Goal: Transaction & Acquisition: Purchase product/service

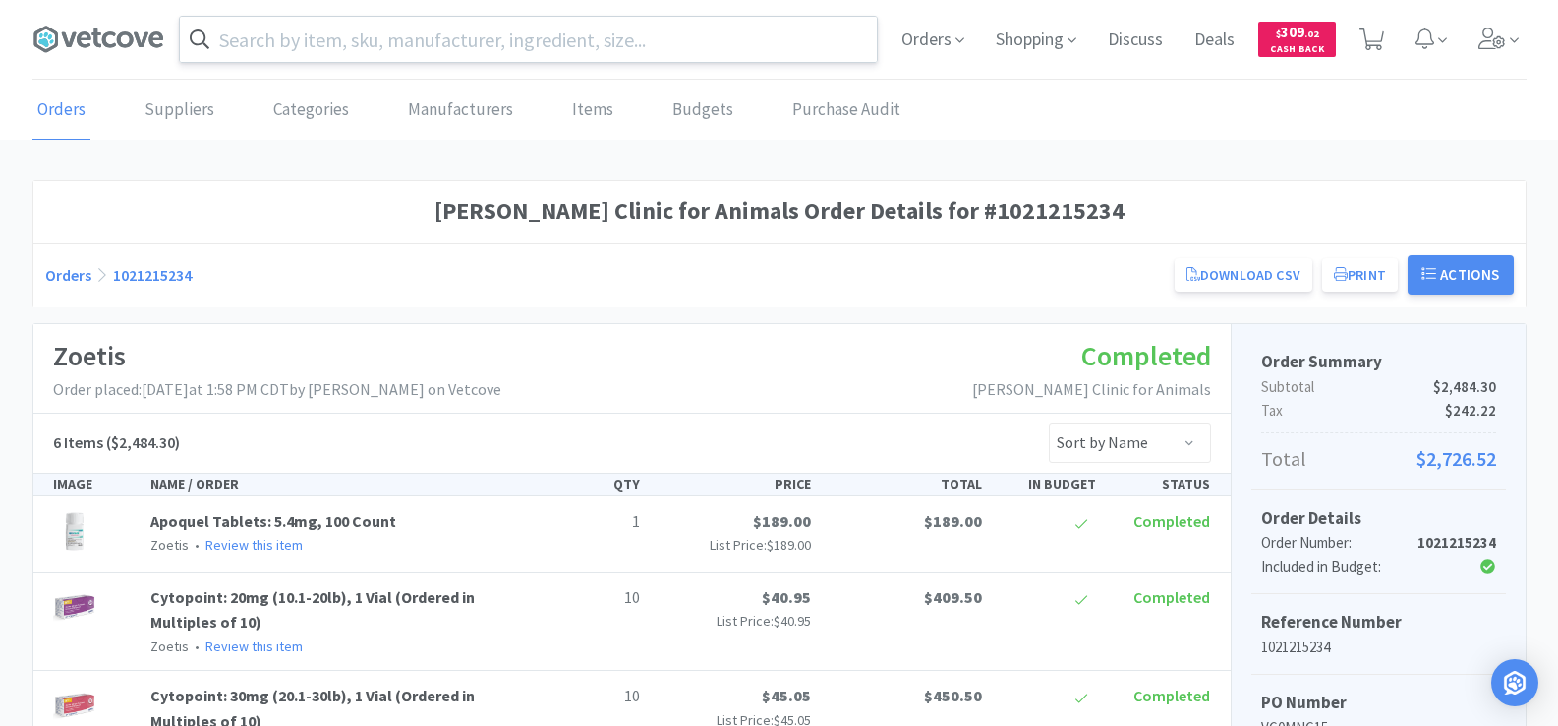
click at [315, 44] on input "text" at bounding box center [528, 39] width 697 height 45
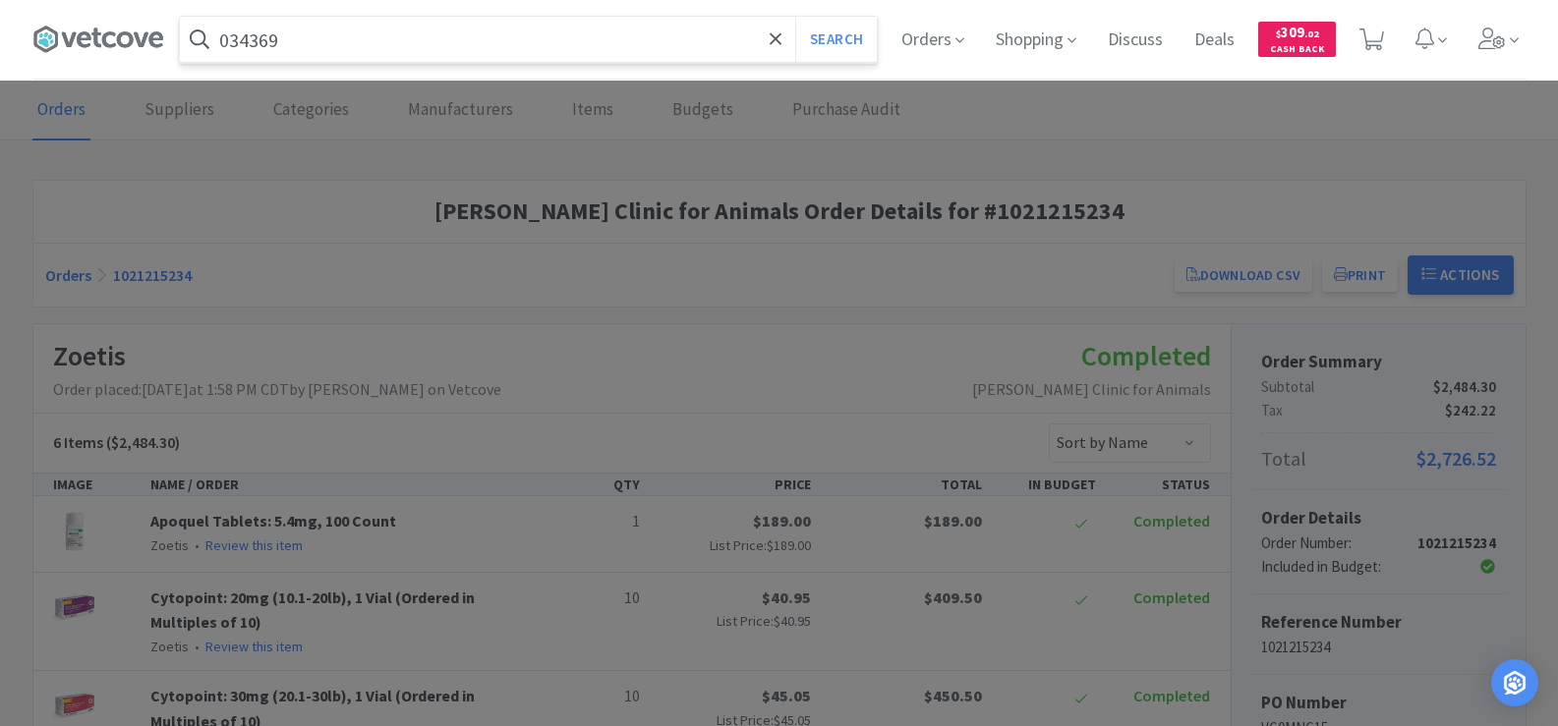
type input "034369"
click at [795, 17] on button "Search" at bounding box center [836, 39] width 82 height 45
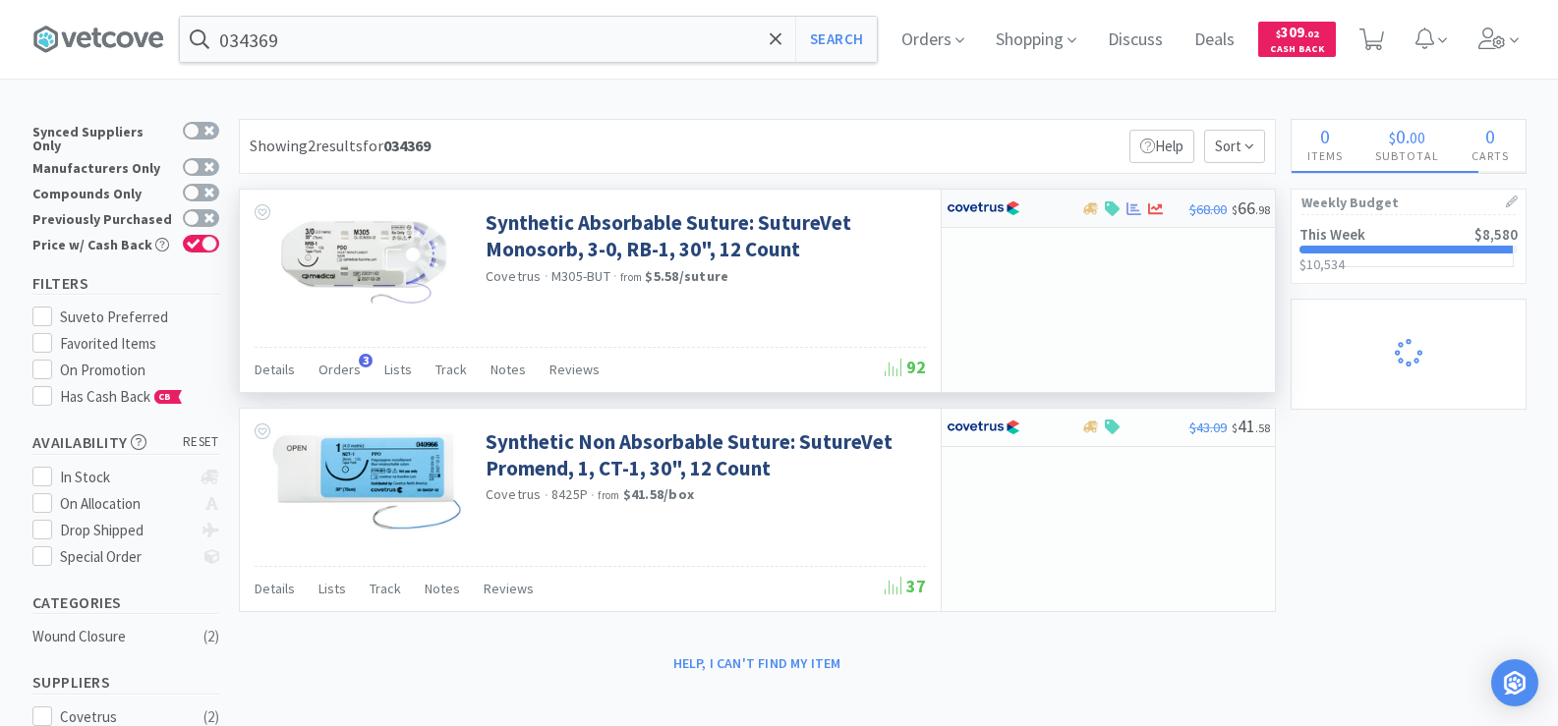
click at [1130, 217] on div "$68.00 $ 66 . 98" at bounding box center [1108, 209] width 333 height 38
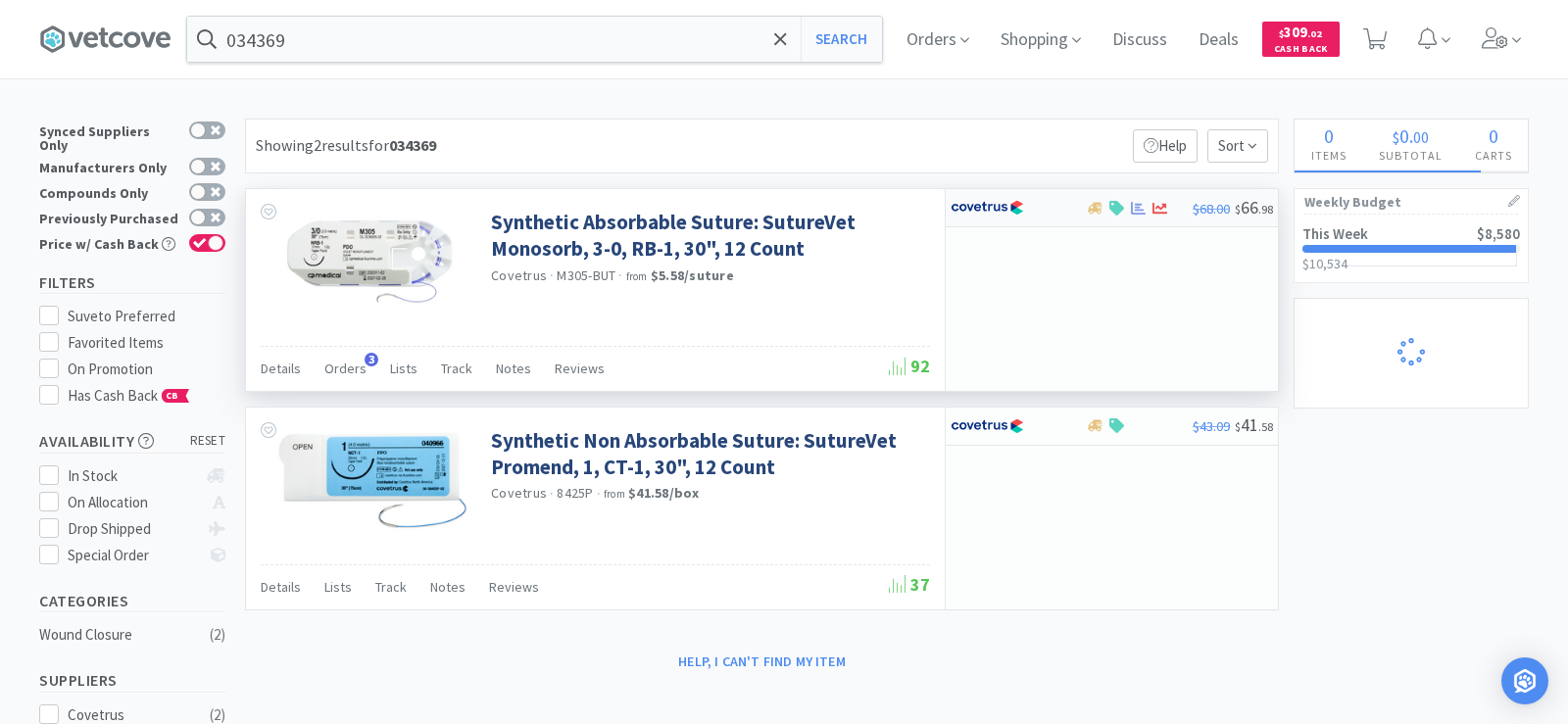
select select "1"
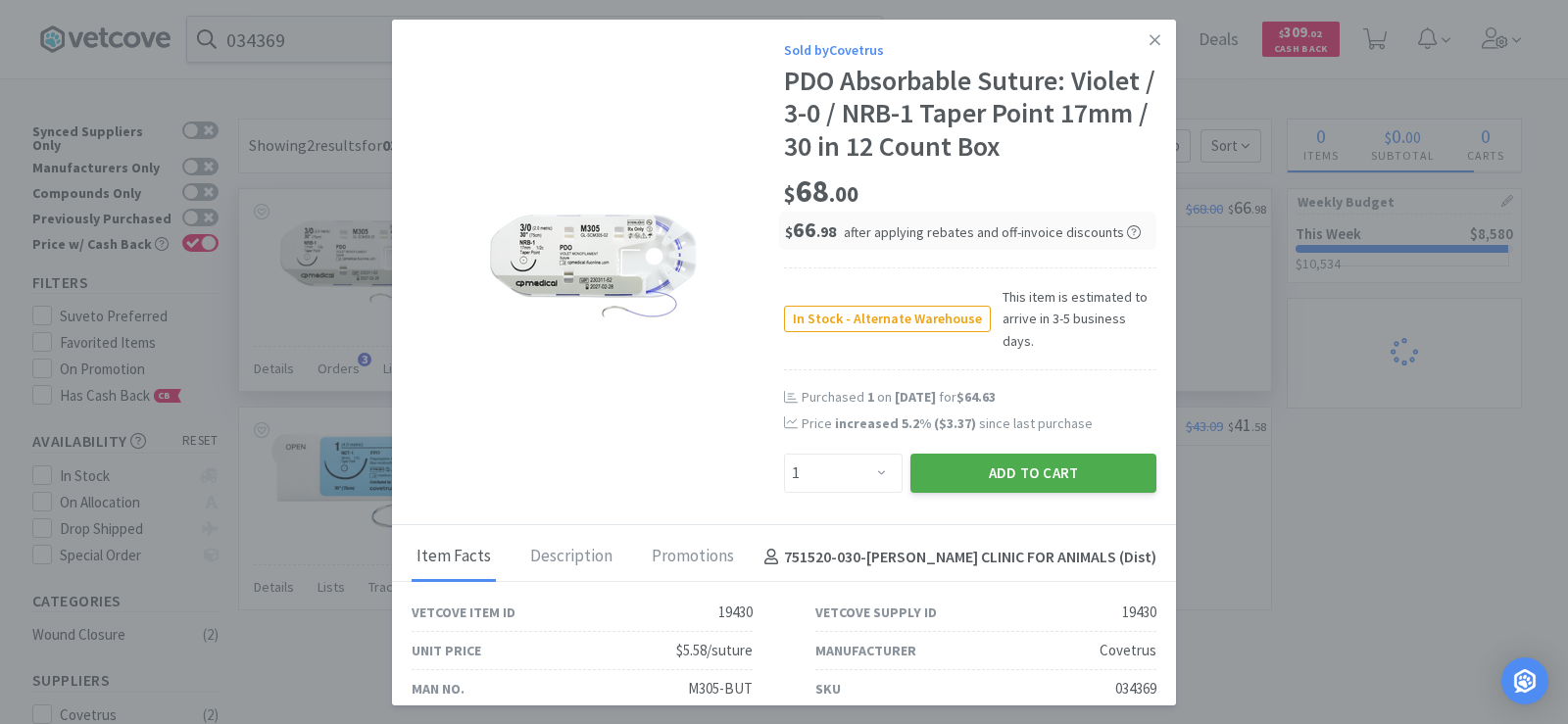
click at [1061, 454] on button "Add to Cart" at bounding box center [1033, 473] width 246 height 39
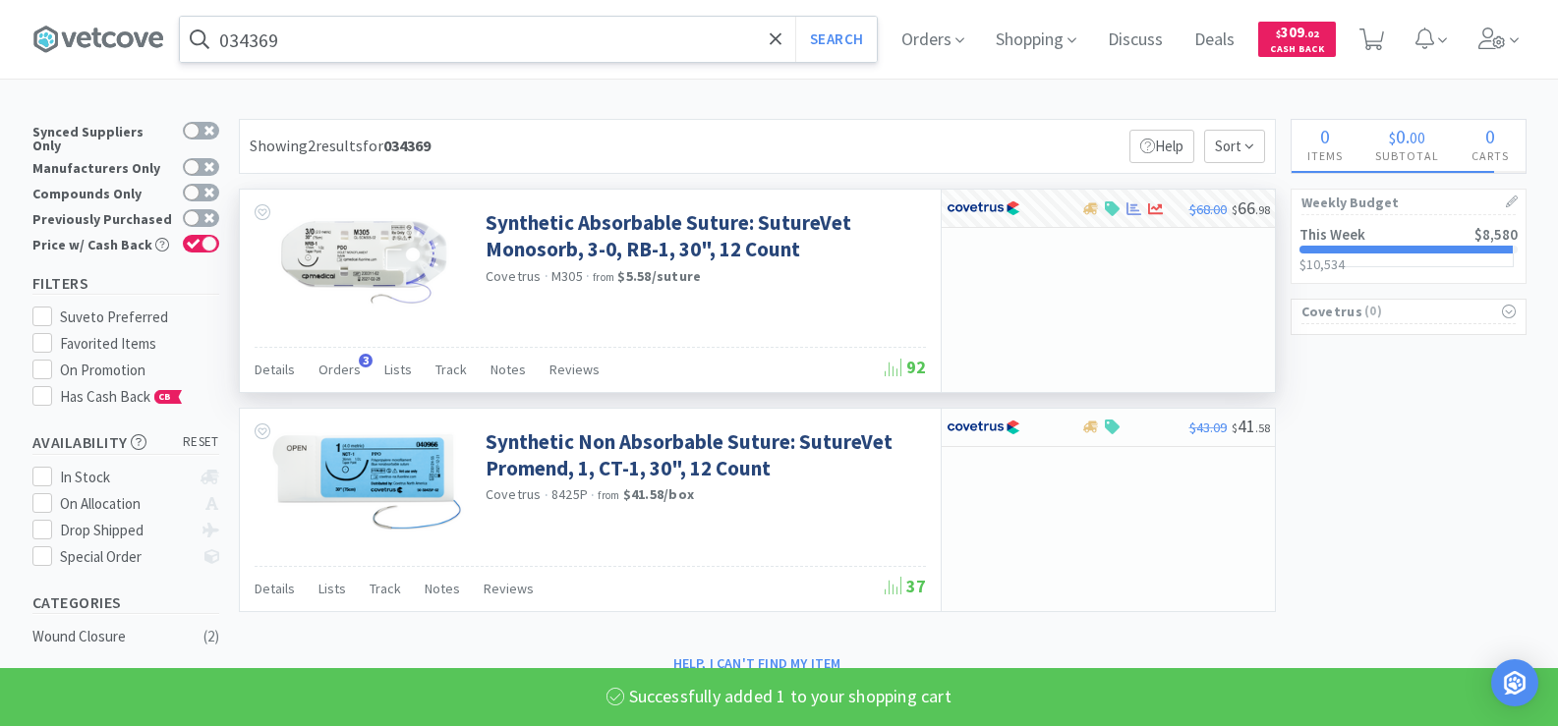
click at [289, 39] on input "034369" at bounding box center [528, 39] width 697 height 45
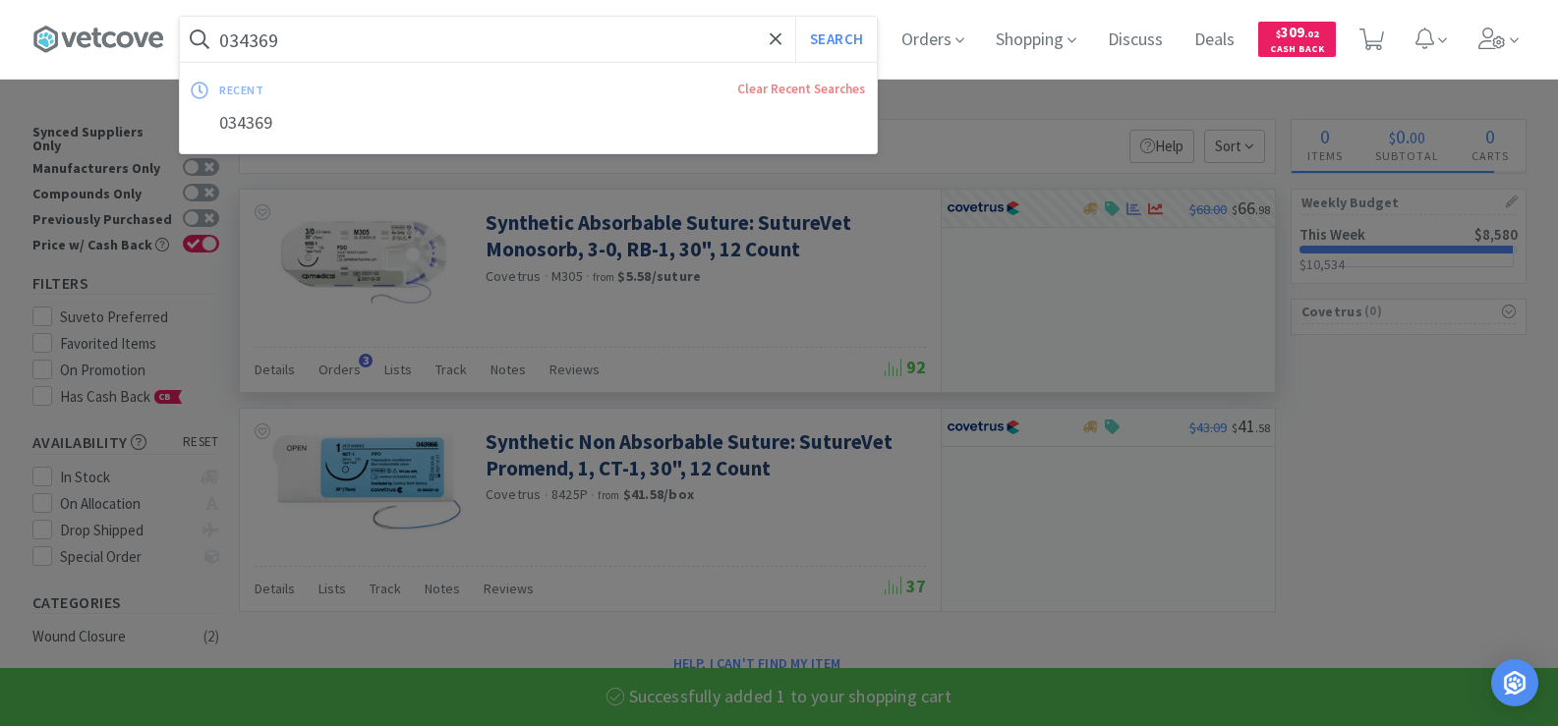
select select "1"
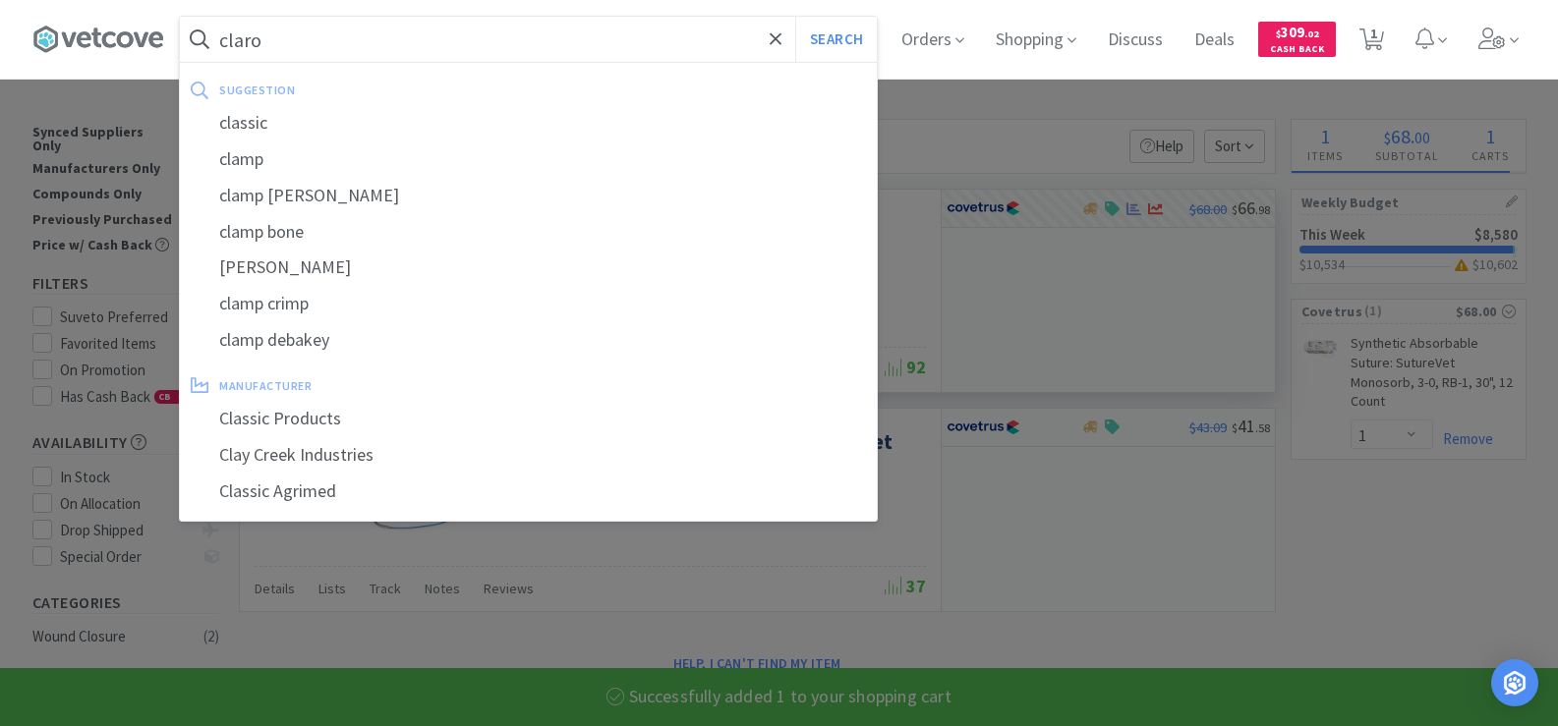
type input "claro"
click at [795, 17] on button "Search" at bounding box center [836, 39] width 82 height 45
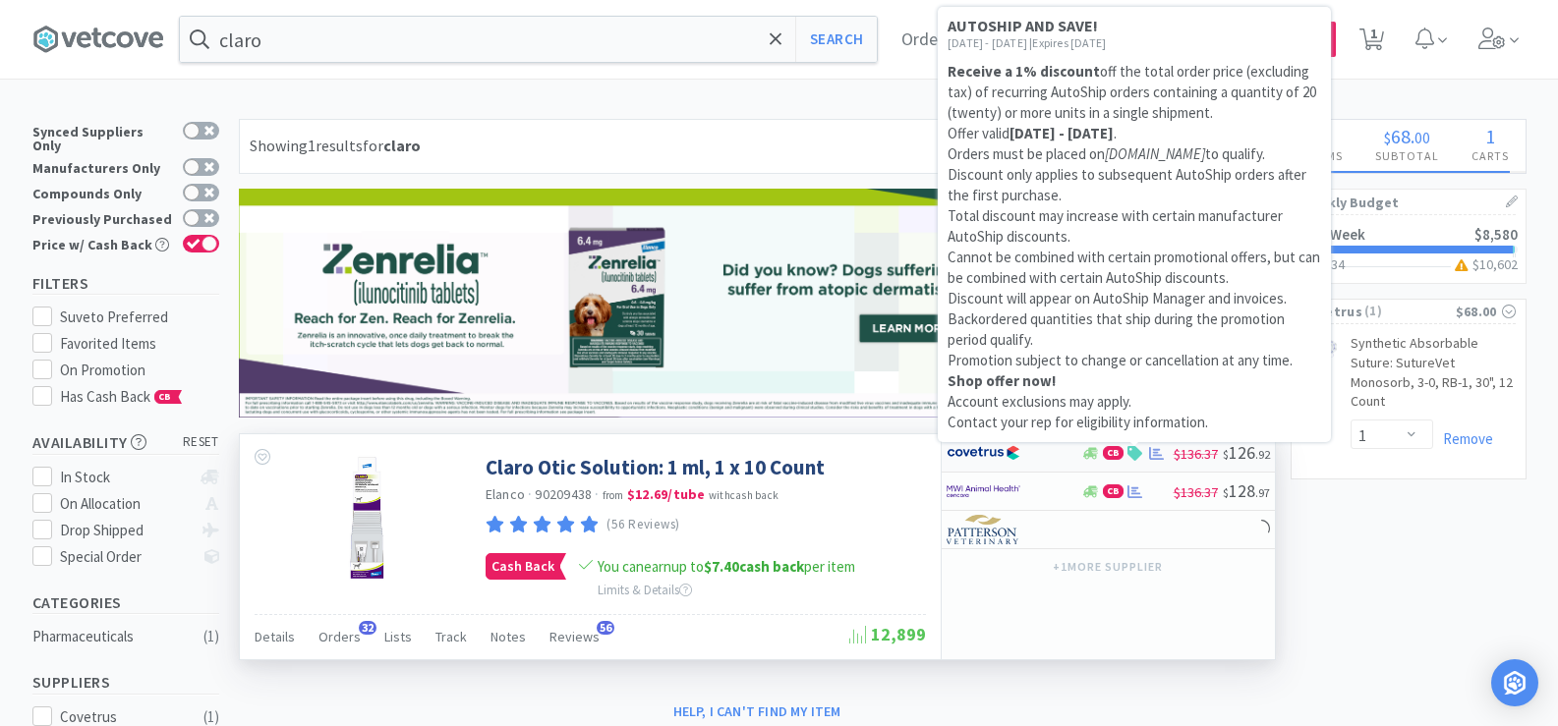
click at [1144, 451] on div "CB" at bounding box center [1127, 453] width 92 height 15
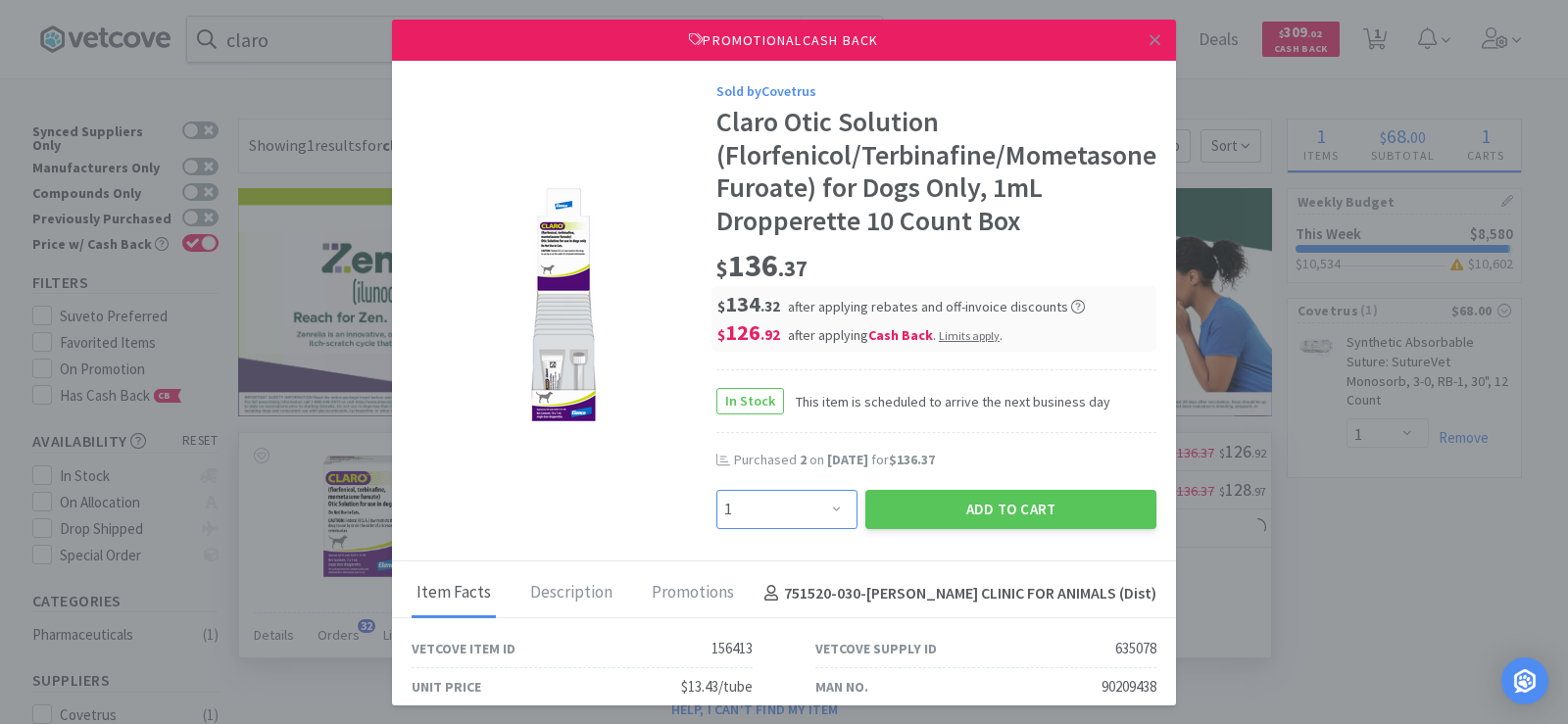
click at [794, 508] on select "Enter Quantity 1 2 3 4 5 6 7 8 9 10 11 12 13 14 15 16 17 18 19 20 Enter Quantity" at bounding box center [786, 509] width 142 height 39
select select "3"
click at [716, 490] on select "Enter Quantity 1 2 3 4 5 6 7 8 9 10 11 12 13 14 15 16 17 18 19 20 Enter Quantity" at bounding box center [786, 509] width 142 height 39
click at [1004, 507] on button "Add to Cart" at bounding box center [1011, 509] width 291 height 39
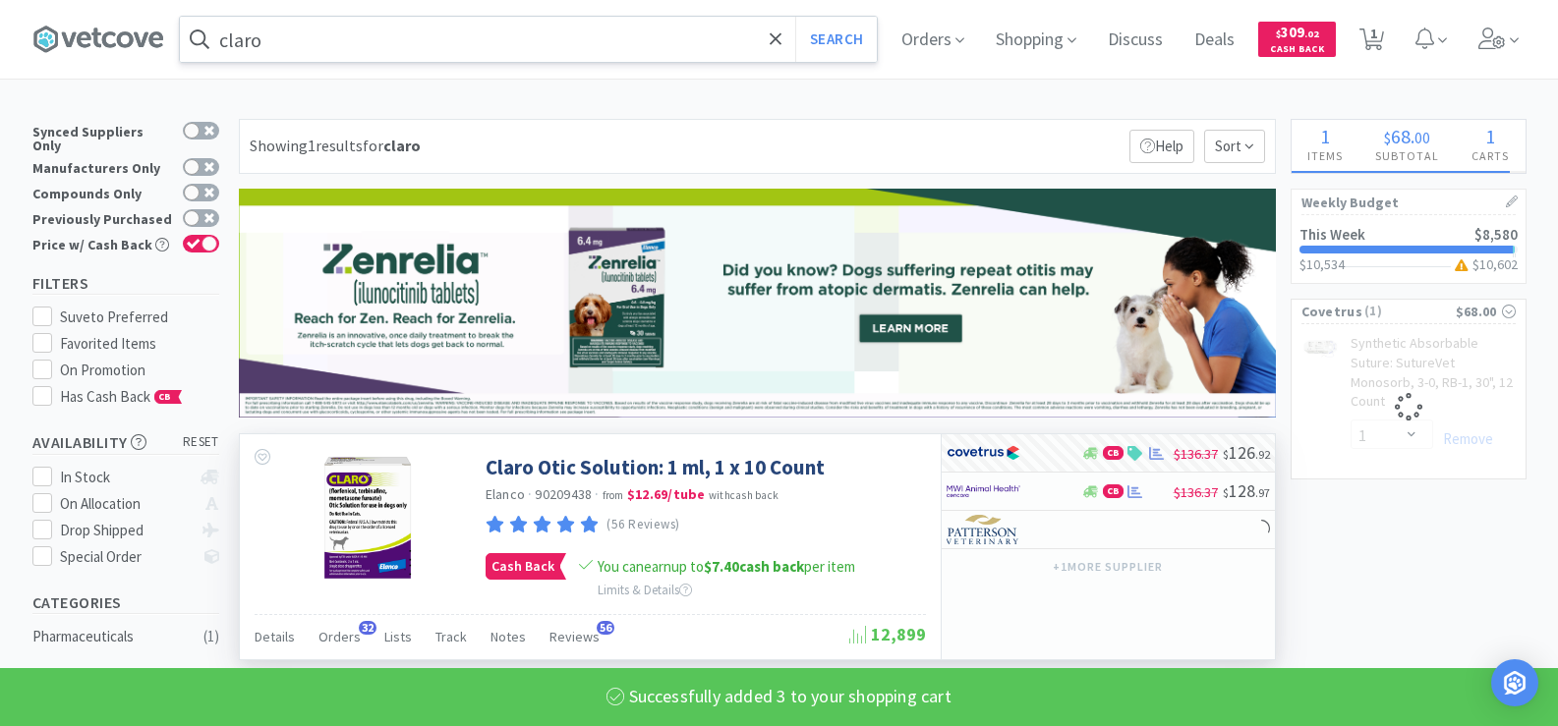
click at [342, 48] on input "claro" at bounding box center [528, 39] width 697 height 45
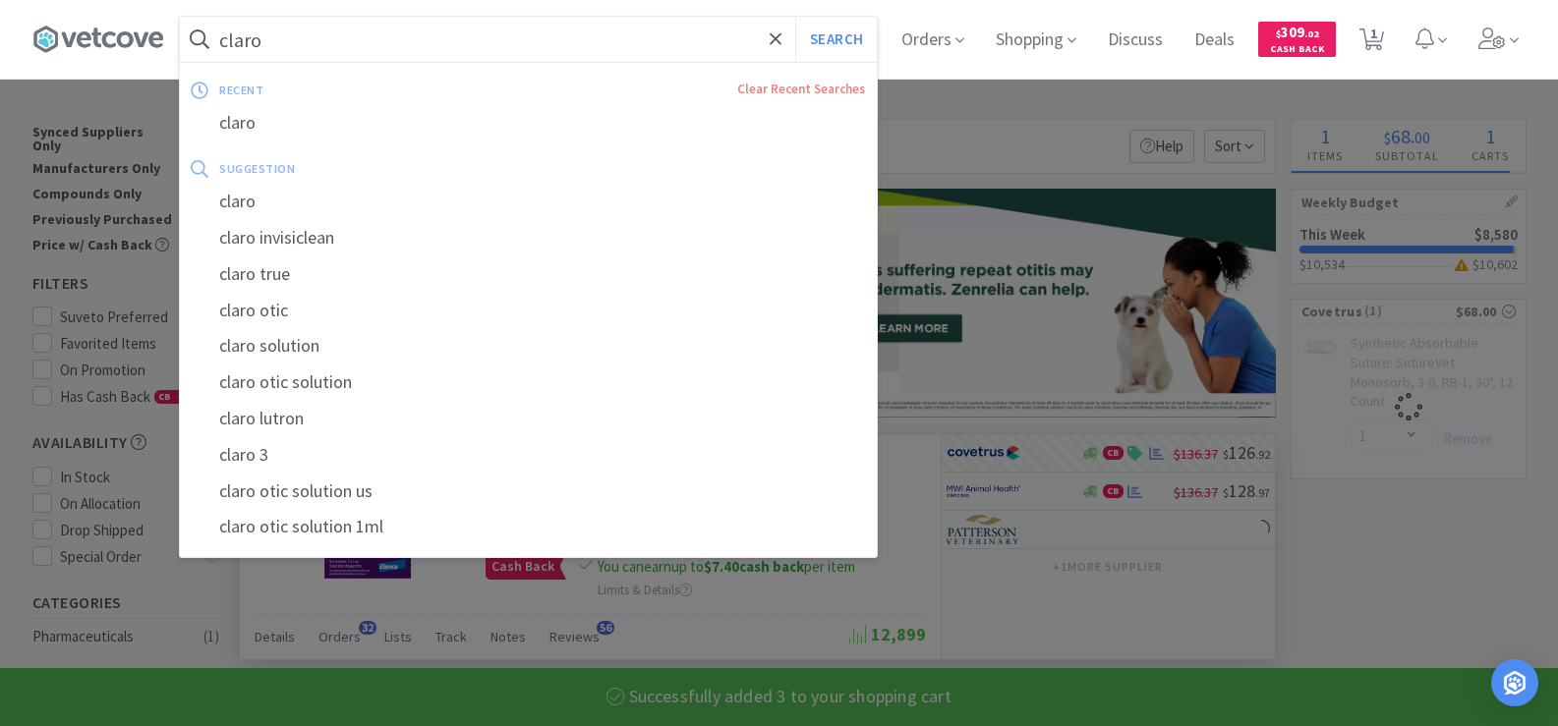
select select "3"
select select "1"
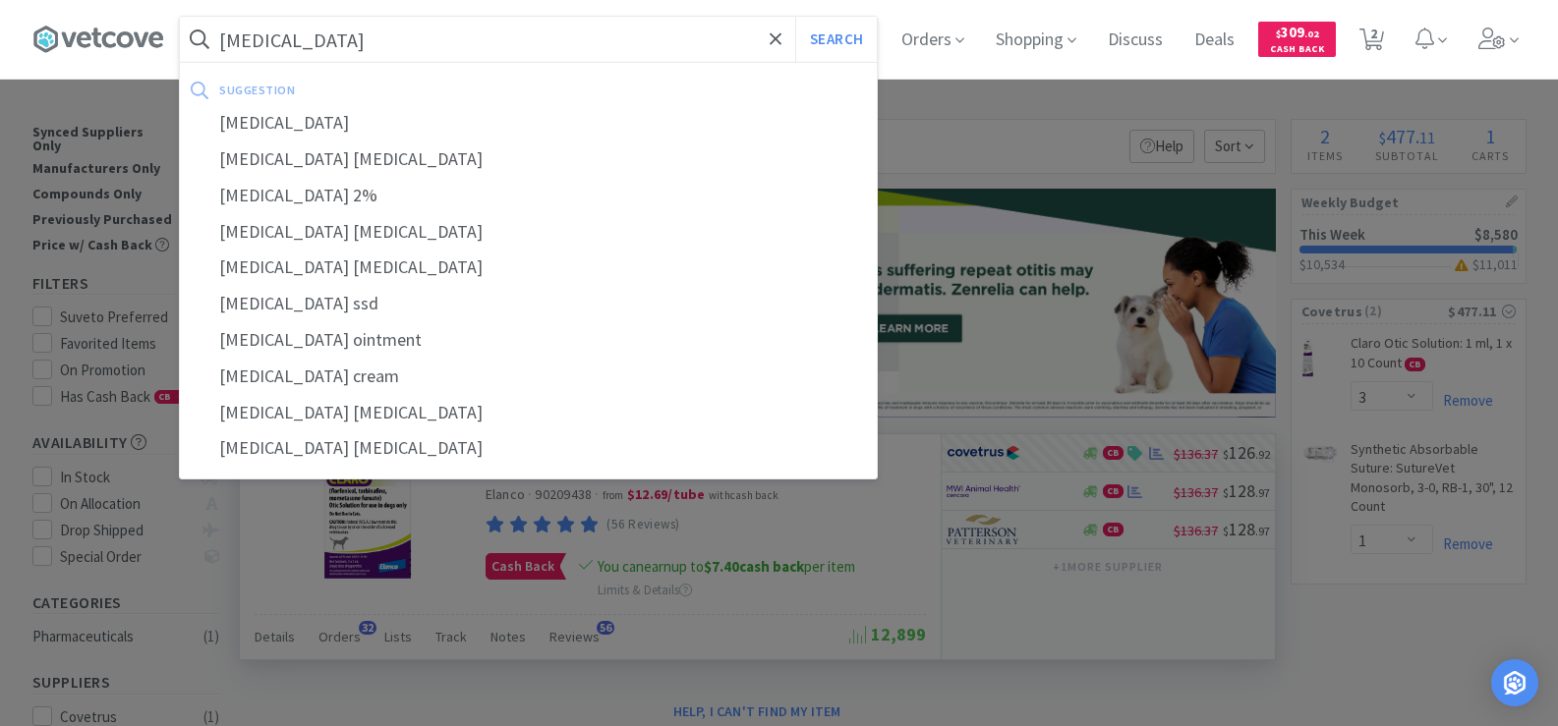
type input "[MEDICAL_DATA]"
click at [795, 17] on button "Search" at bounding box center [836, 39] width 82 height 45
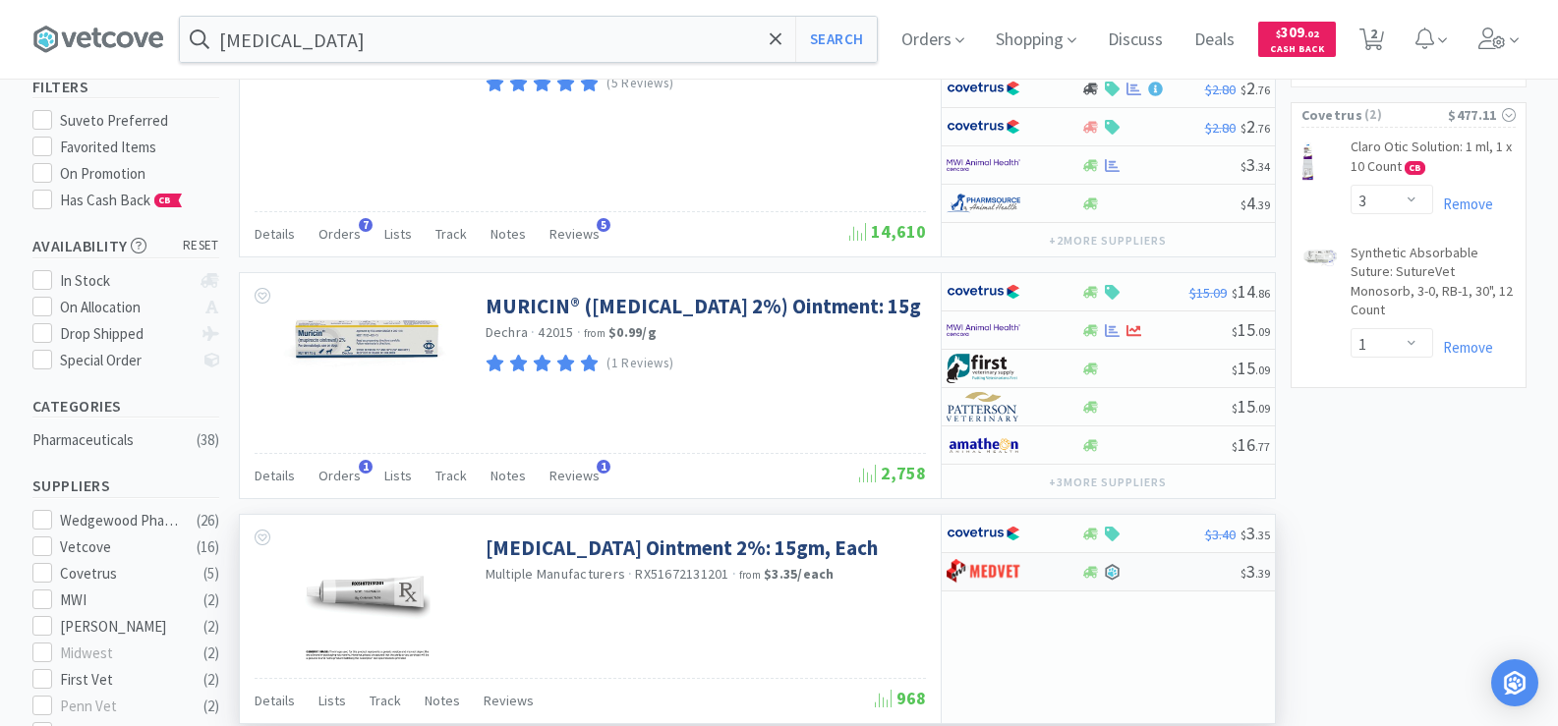
scroll to position [98, 0]
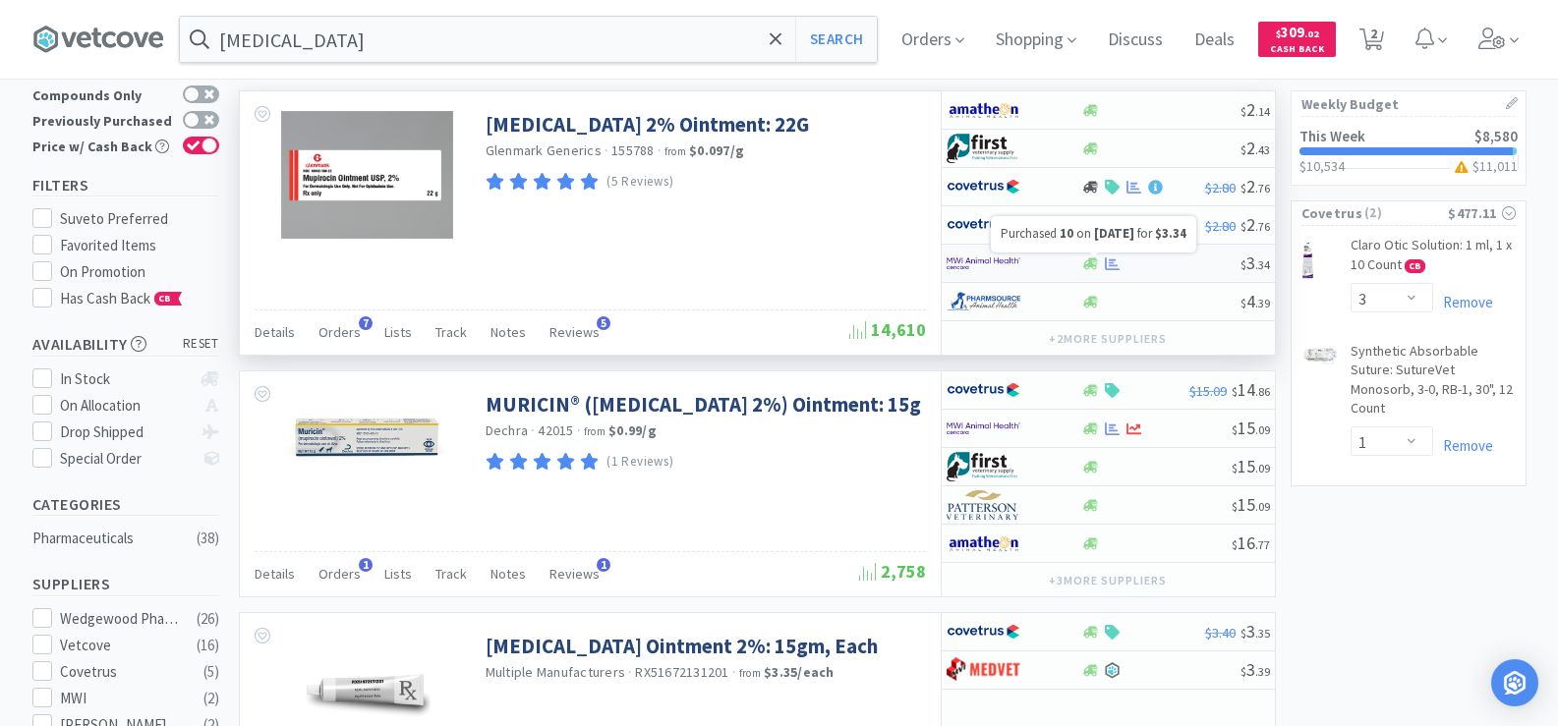
click at [1107, 266] on icon at bounding box center [1112, 264] width 15 height 15
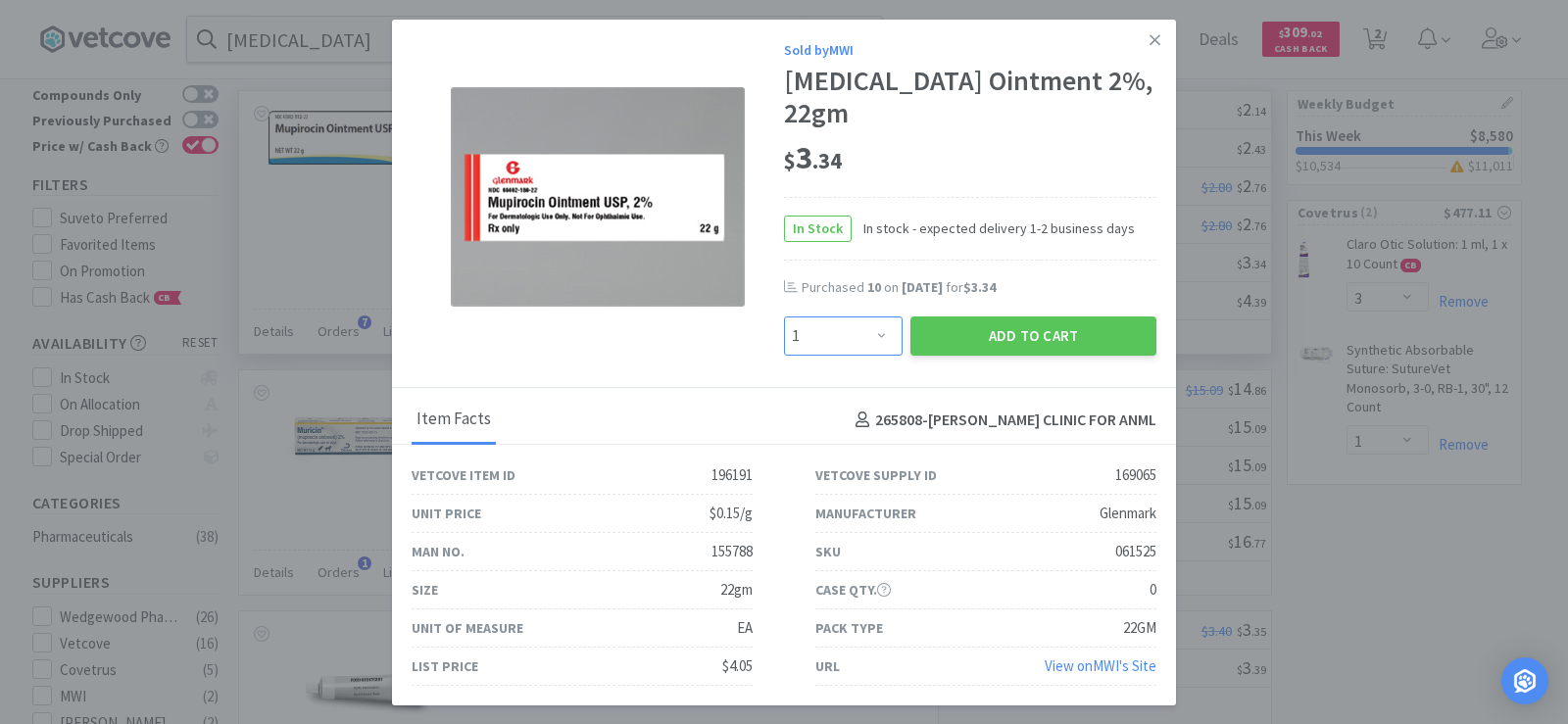
click at [841, 327] on select "Enter Quantity 1 2 3 4 5 6 7 8 9 10 11 12 13 14 15 16 17 18 19 20 Enter Quantity" at bounding box center [842, 335] width 119 height 39
select select "10"
click at [784, 316] on select "Enter Quantity 1 2 3 4 5 6 7 8 9 10 11 12 13 14 15 16 17 18 19 20 Enter Quantity" at bounding box center [842, 335] width 119 height 39
click at [966, 316] on button "Add to Cart" at bounding box center [1033, 335] width 246 height 39
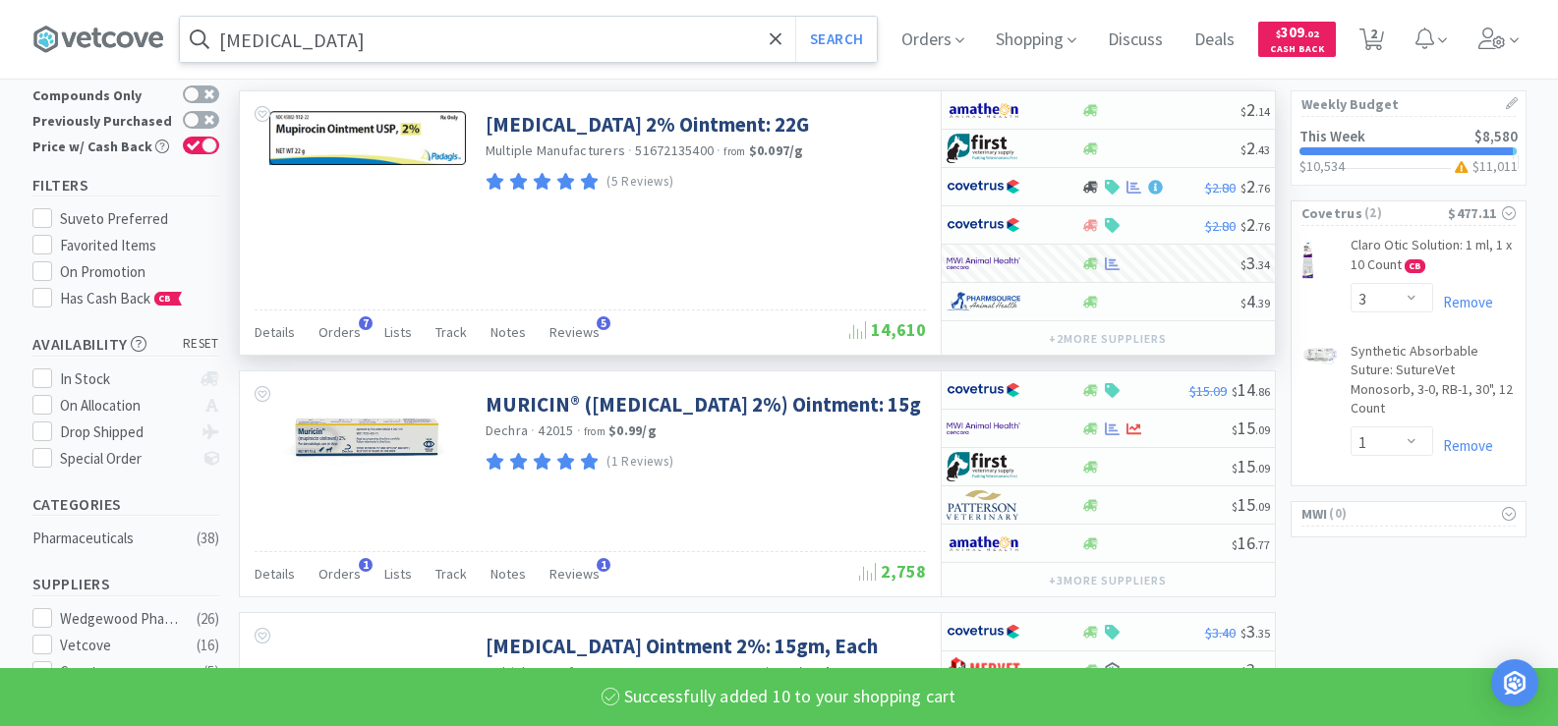
select select "10"
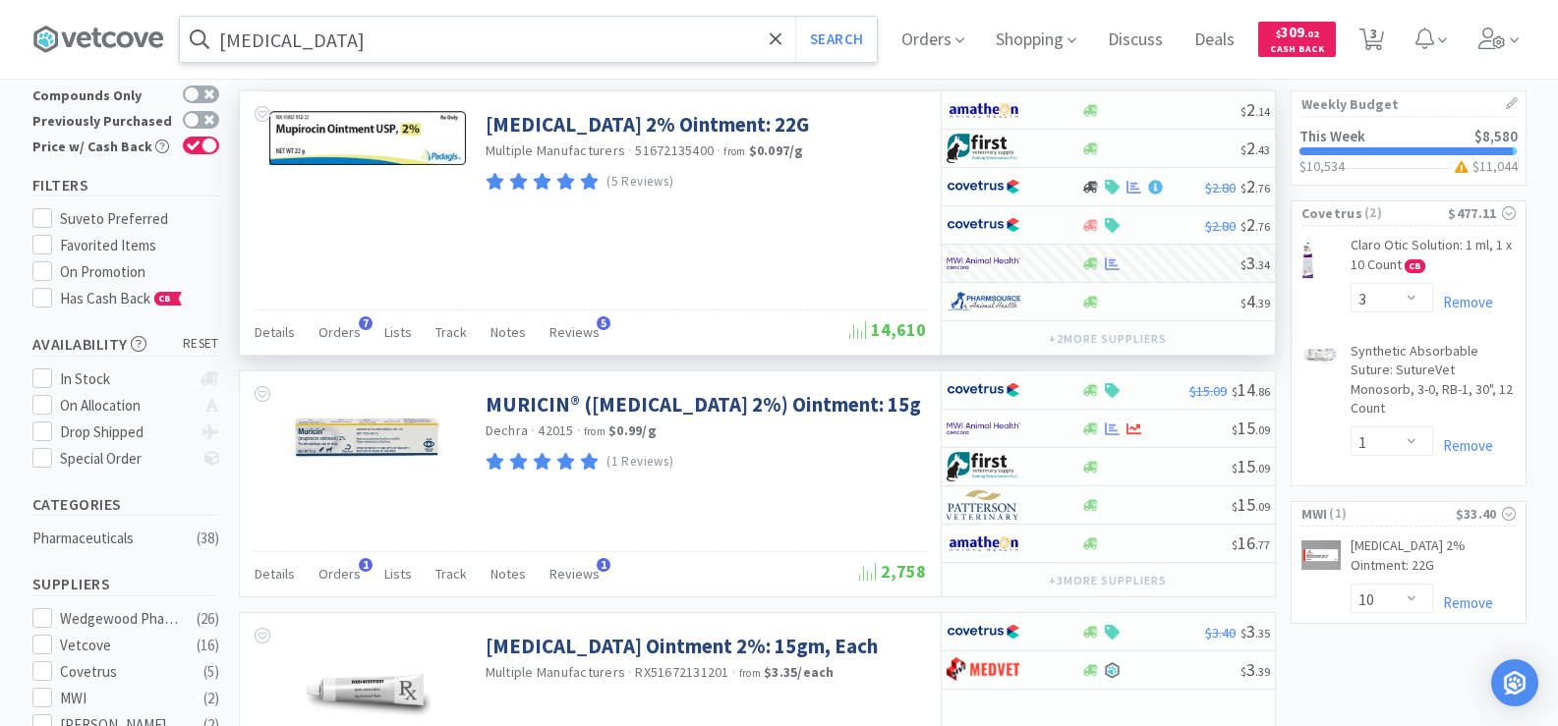
click at [348, 29] on input "[MEDICAL_DATA]" at bounding box center [528, 39] width 697 height 45
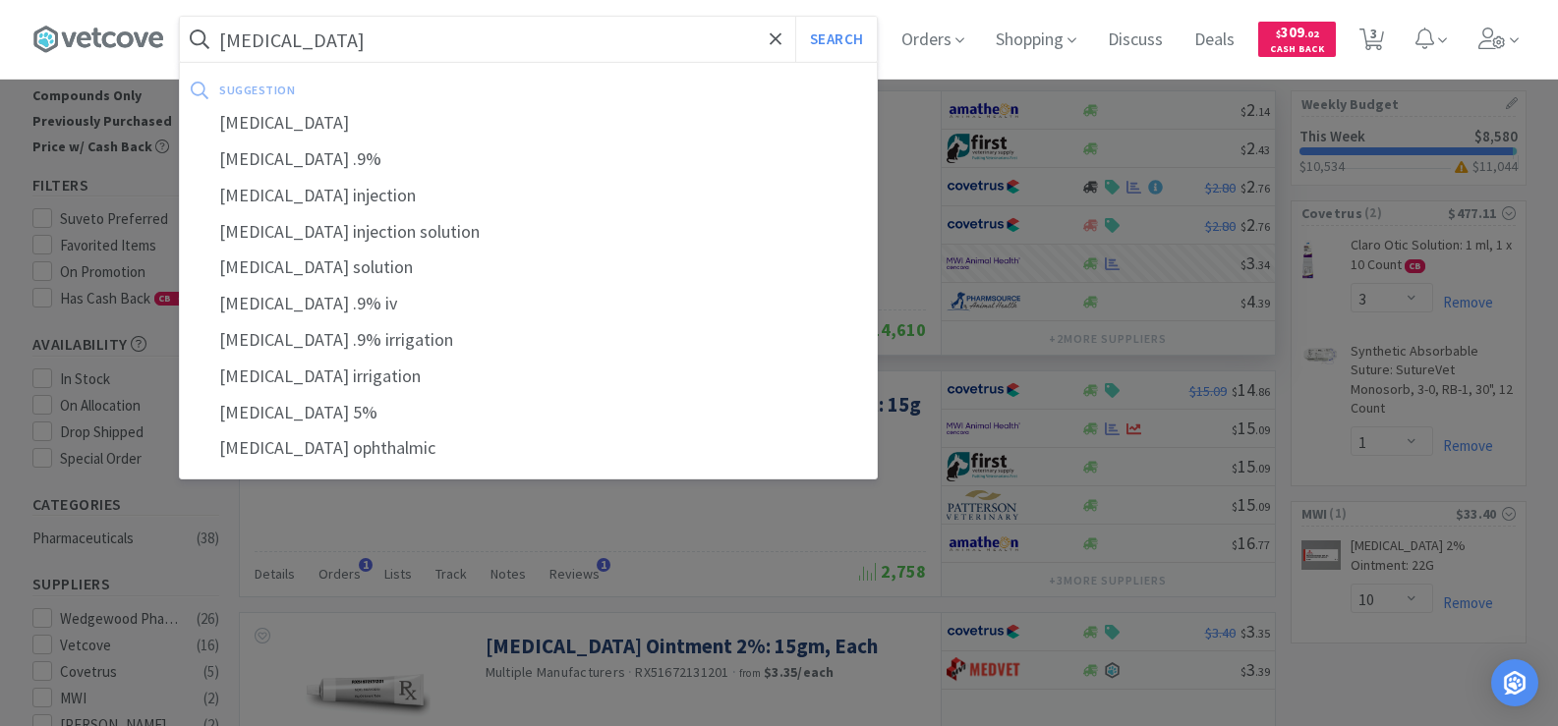
type input "[MEDICAL_DATA]"
click at [795, 17] on button "Search" at bounding box center [836, 39] width 82 height 45
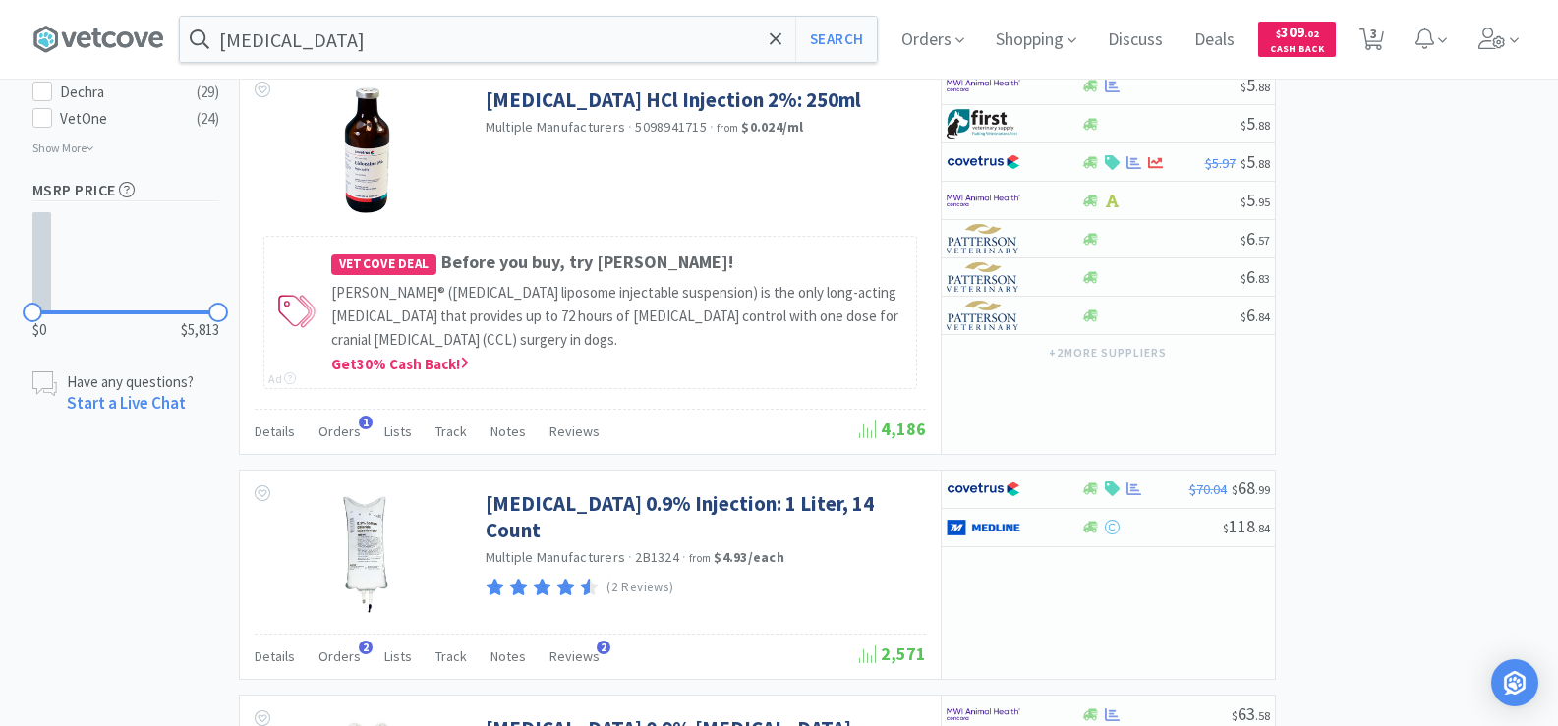
scroll to position [1671, 0]
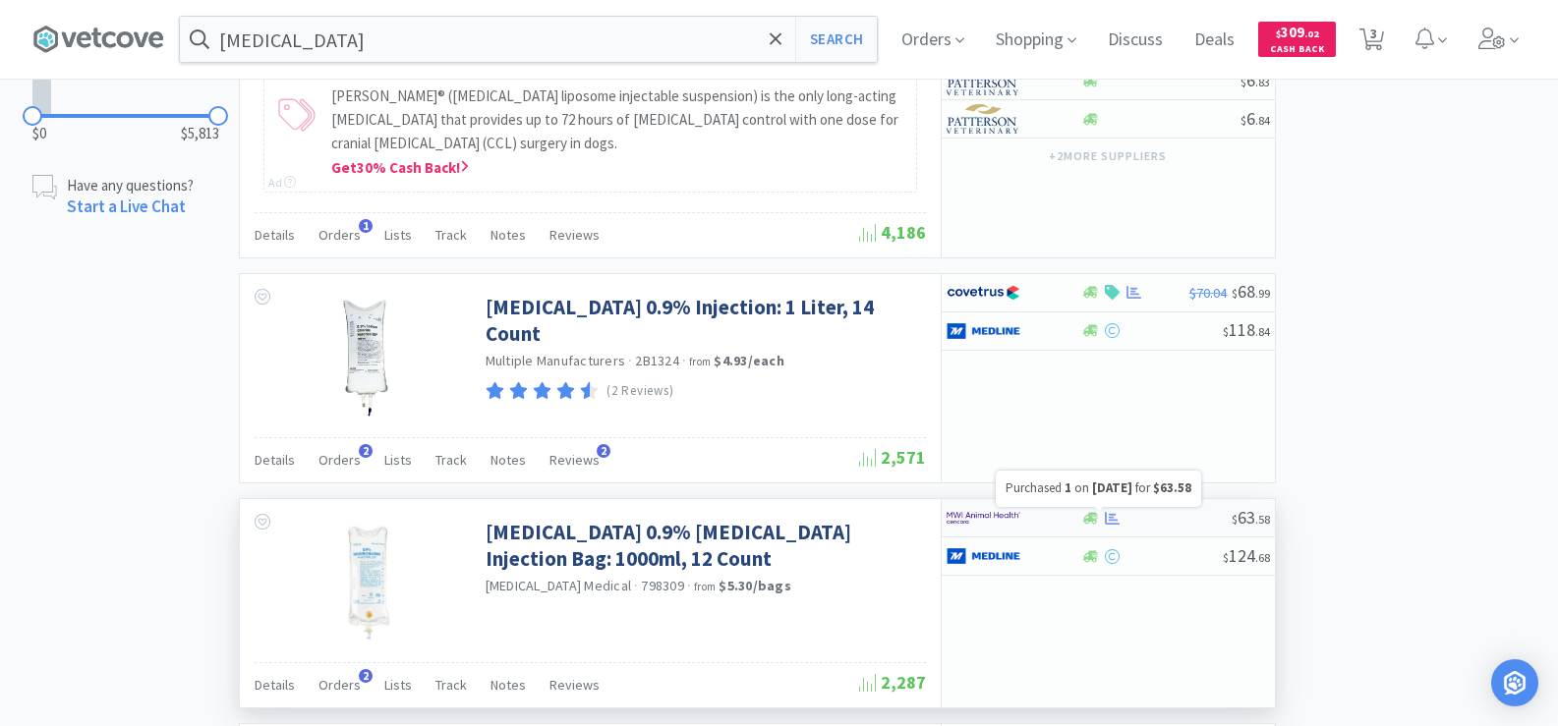
click at [1113, 518] on icon at bounding box center [1112, 517] width 15 height 13
select select "1"
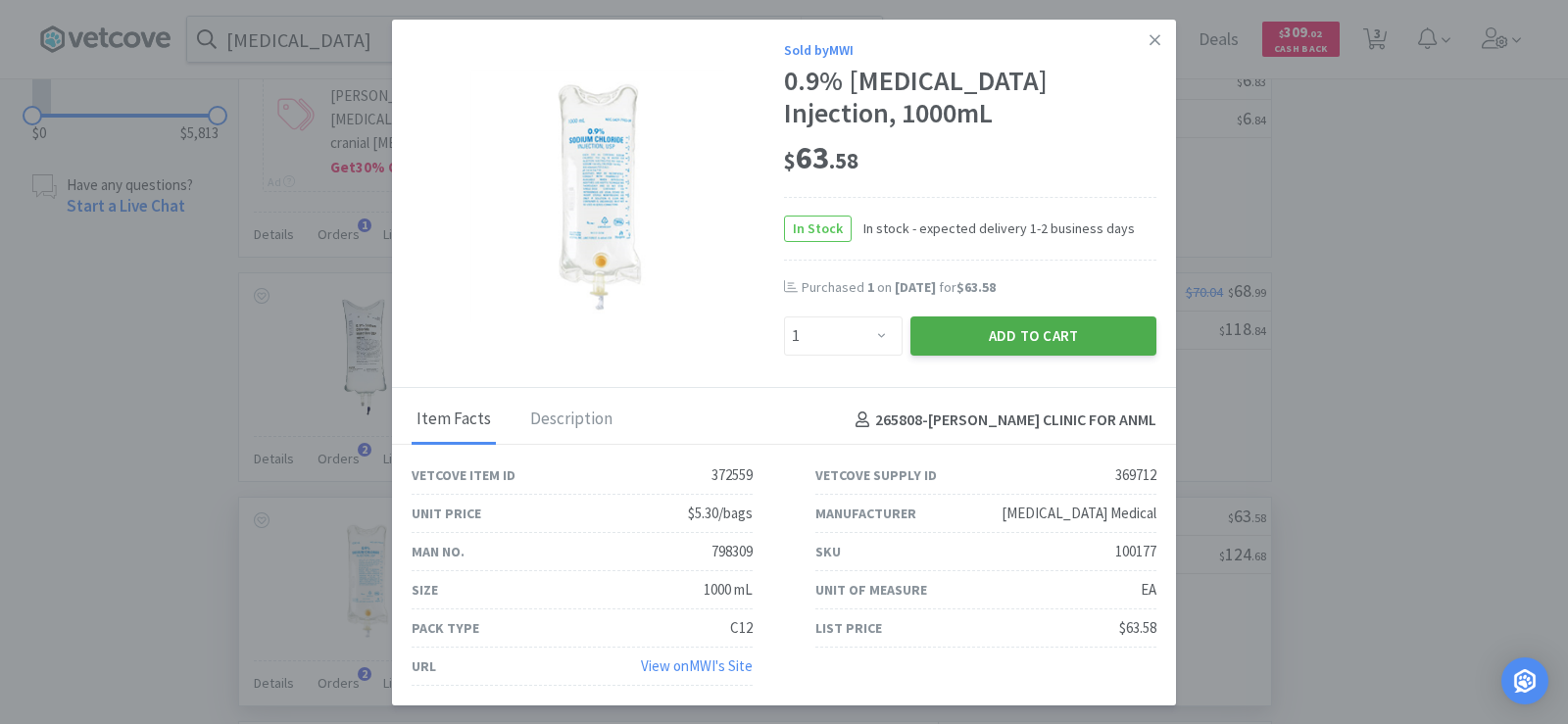
click at [998, 333] on button "Add to Cart" at bounding box center [1033, 335] width 246 height 39
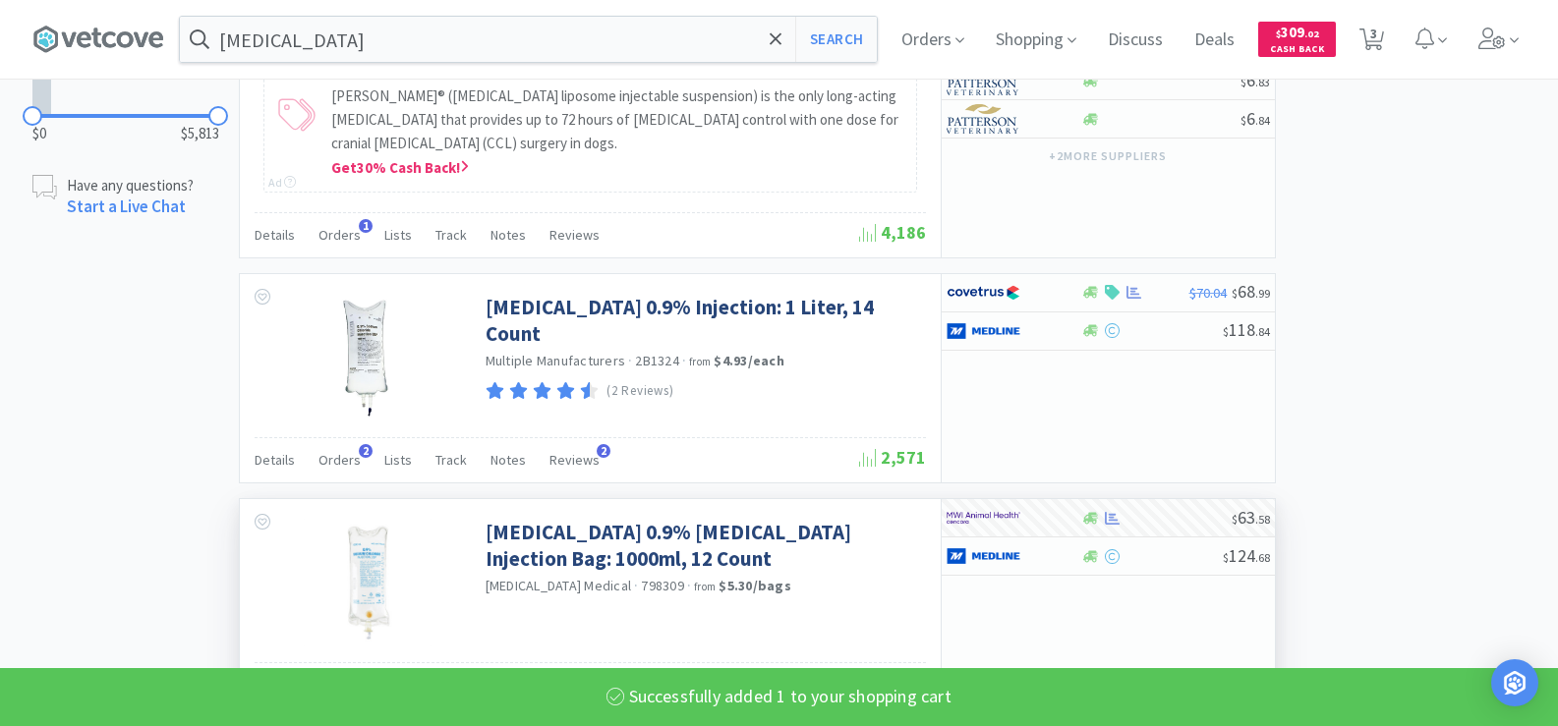
select select "1"
select select "10"
